Goal: Transaction & Acquisition: Purchase product/service

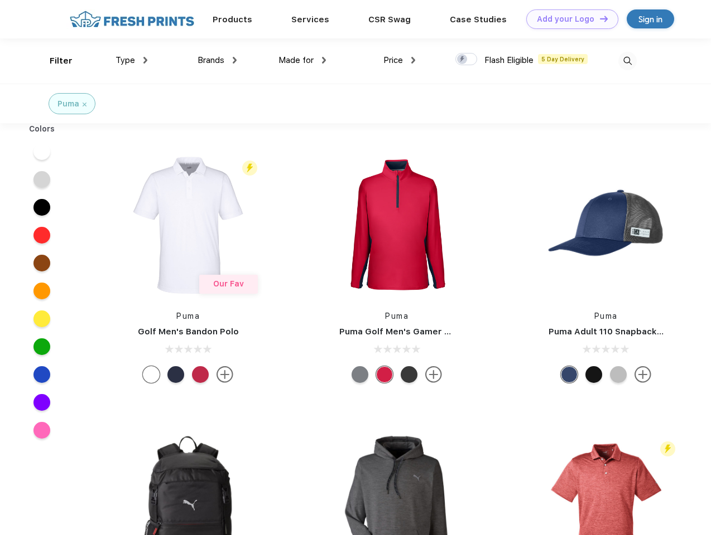
click at [568, 19] on link "Add your Logo Design Tool" at bounding box center [572, 19] width 92 height 20
click at [0, 0] on div "Design Tool" at bounding box center [0, 0] width 0 height 0
click at [599, 18] on link "Add your Logo Design Tool" at bounding box center [572, 19] width 92 height 20
click at [54, 61] on div "Filter" at bounding box center [61, 61] width 23 height 13
click at [132, 60] on span "Type" at bounding box center [125, 60] width 20 height 10
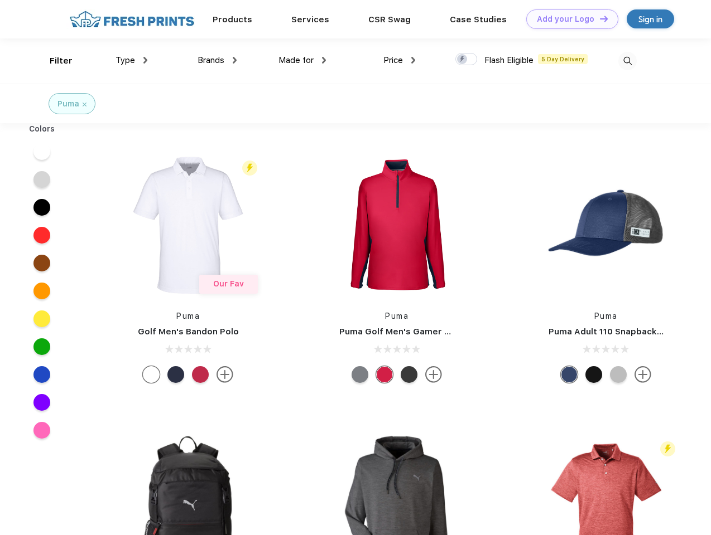
click at [217, 60] on span "Brands" at bounding box center [210, 60] width 27 height 10
click at [302, 60] on span "Made for" at bounding box center [295, 60] width 35 height 10
click at [399, 60] on span "Price" at bounding box center [393, 60] width 20 height 10
click at [466, 60] on div at bounding box center [466, 59] width 22 height 12
click at [462, 60] on input "checkbox" at bounding box center [458, 55] width 7 height 7
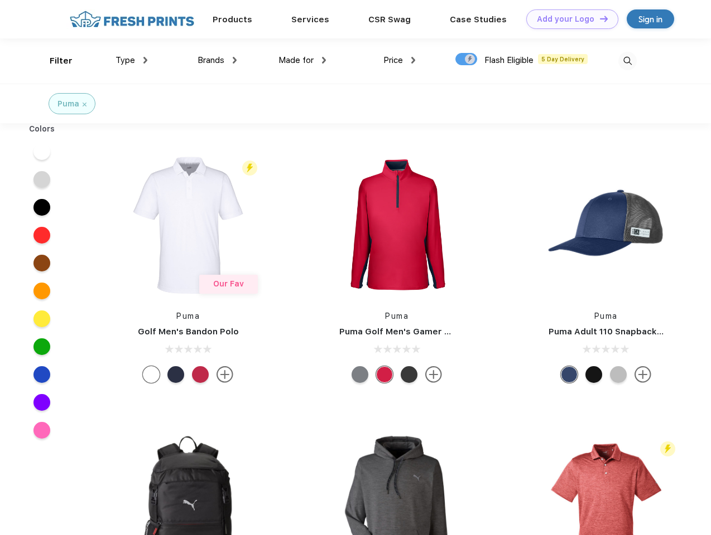
click at [627, 61] on img at bounding box center [627, 61] width 18 height 18
